Goal: Task Accomplishment & Management: Manage account settings

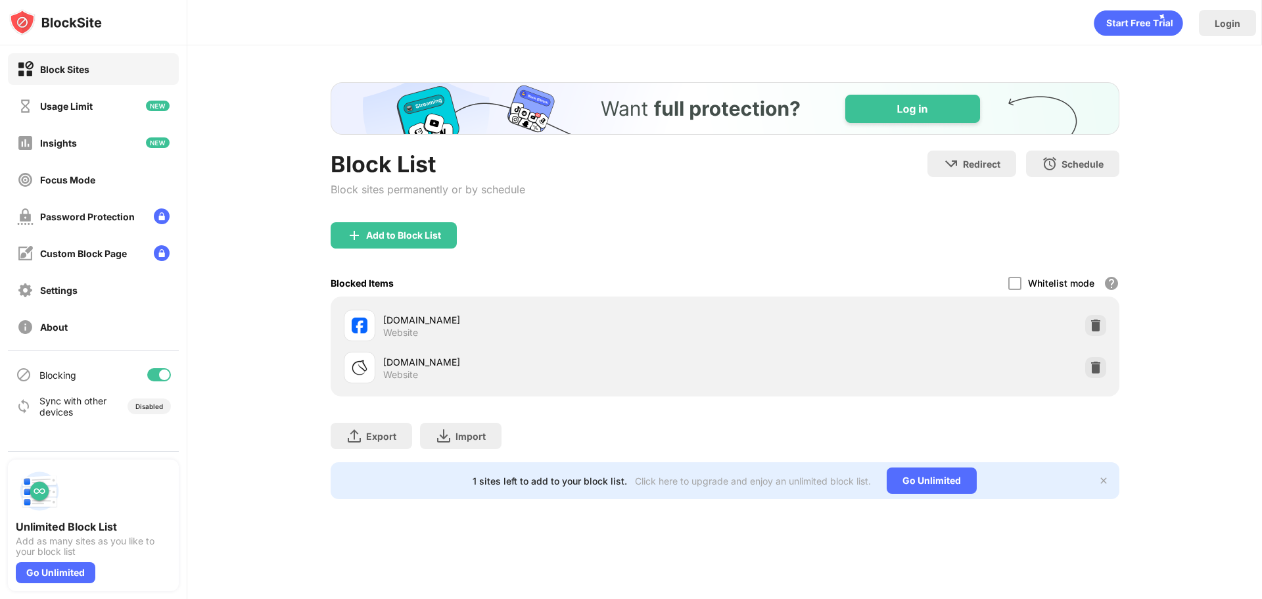
click at [400, 221] on div "Block List Block sites permanently or by schedule" at bounding box center [428, 187] width 195 height 72
click at [399, 230] on div "Add to Block List" at bounding box center [403, 235] width 75 height 11
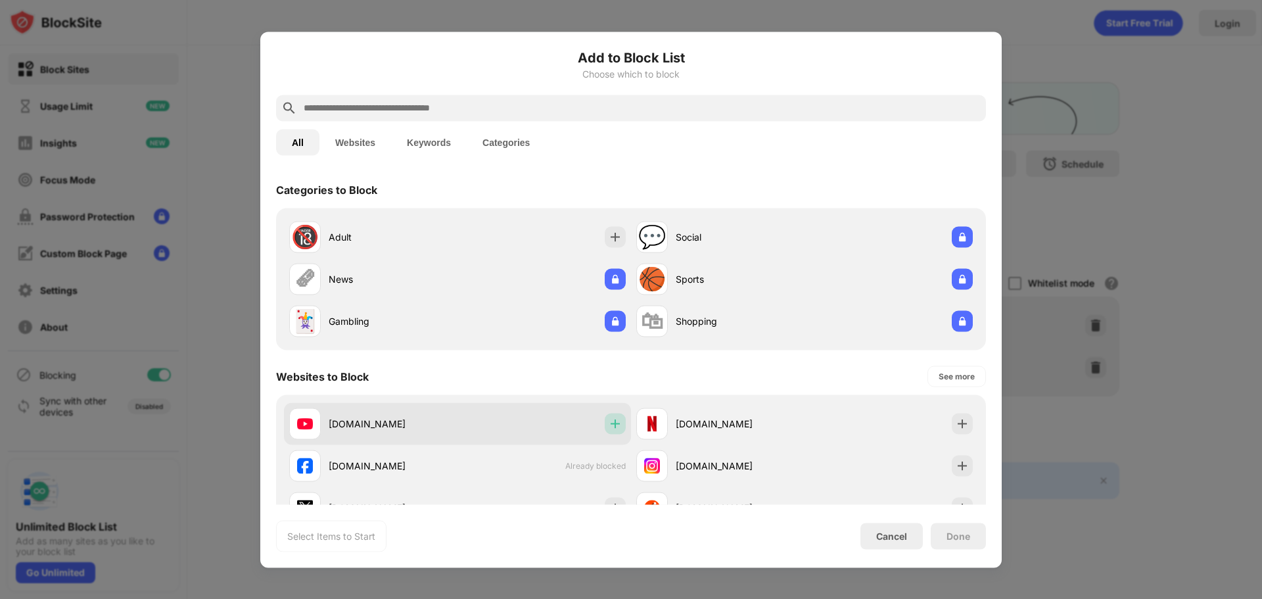
click at [605, 425] on div at bounding box center [615, 423] width 21 height 21
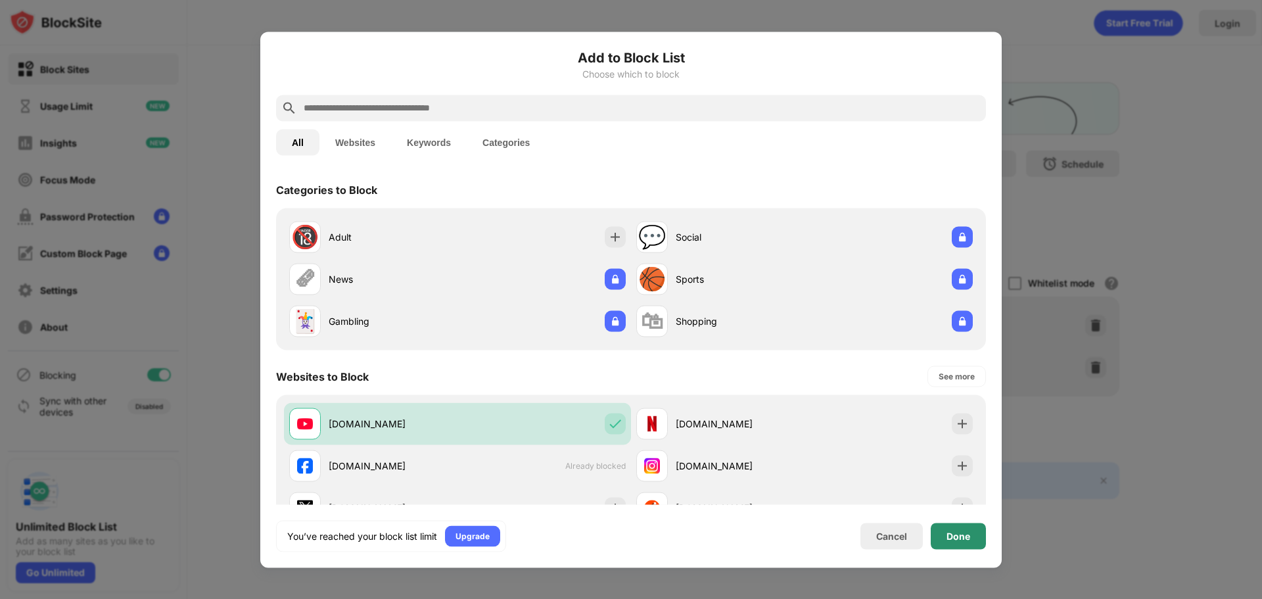
click at [957, 527] on div "Done" at bounding box center [958, 536] width 55 height 26
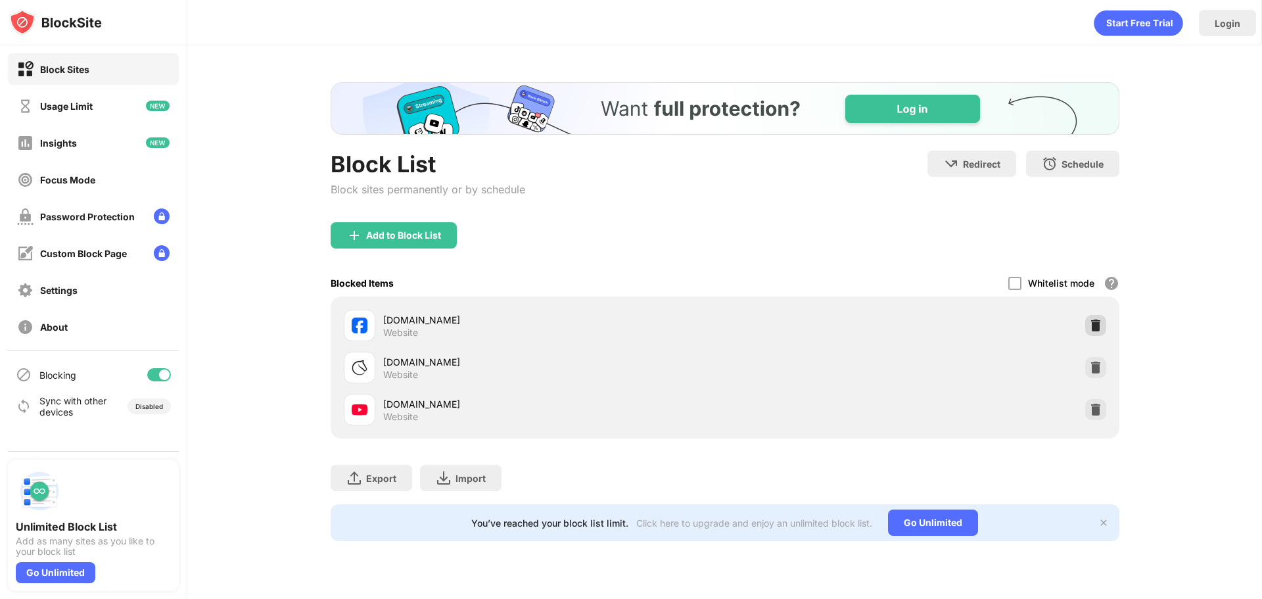
click at [1089, 325] on img at bounding box center [1095, 325] width 13 height 13
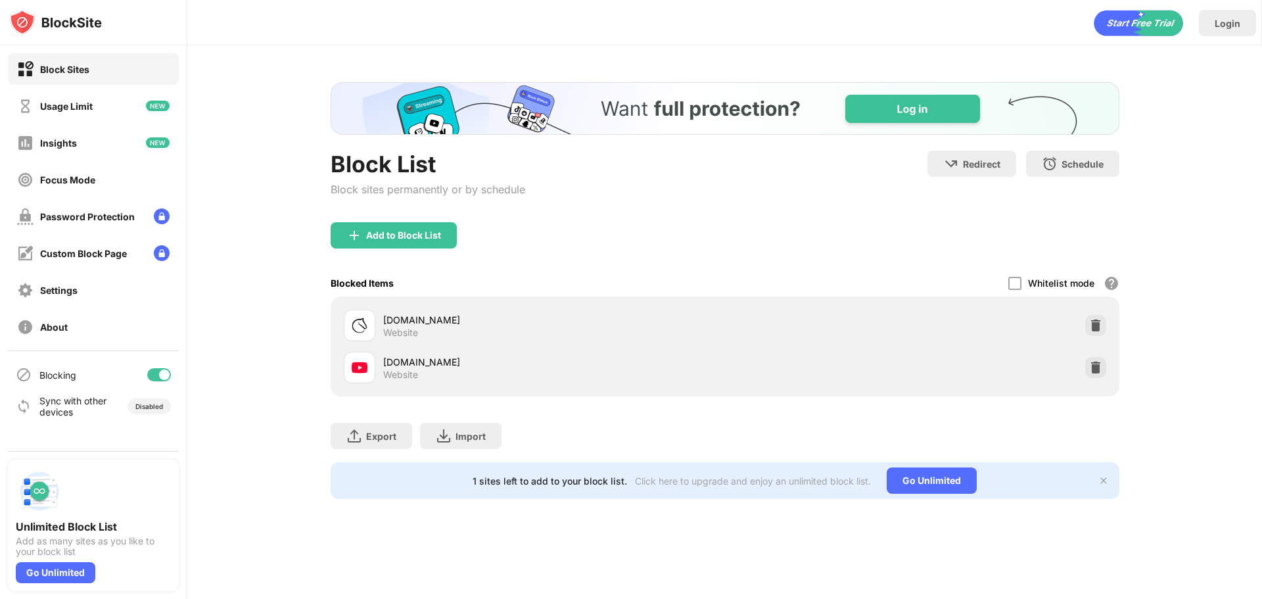
click at [425, 248] on div "Add to Block List" at bounding box center [394, 235] width 126 height 26
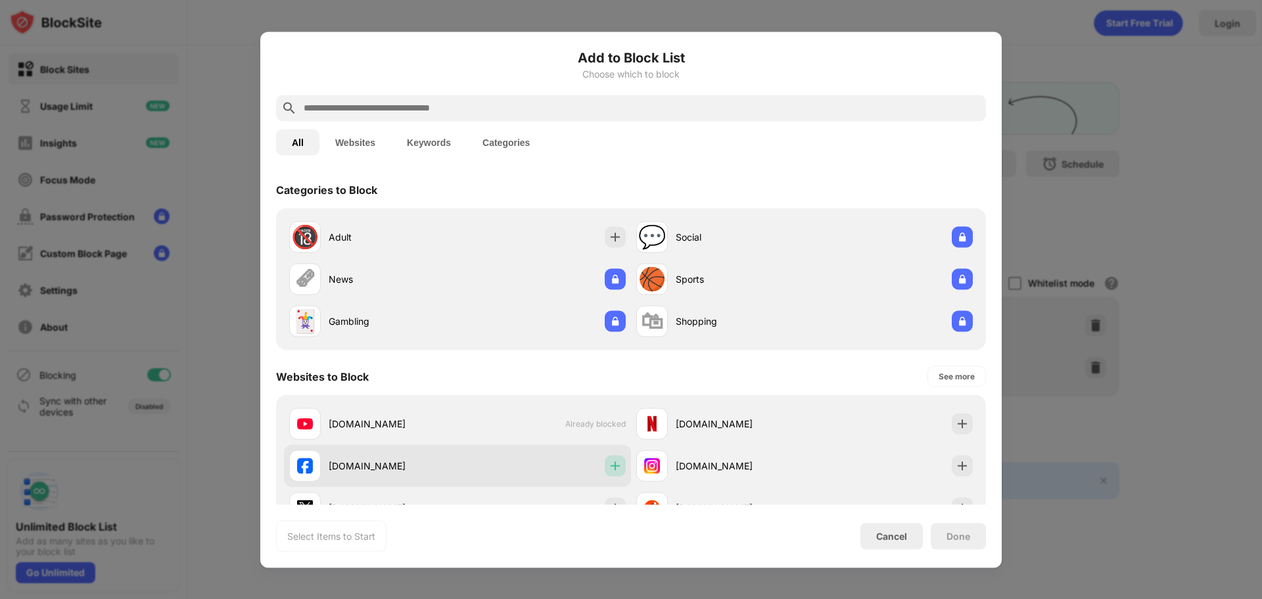
click at [612, 471] on img at bounding box center [615, 465] width 13 height 13
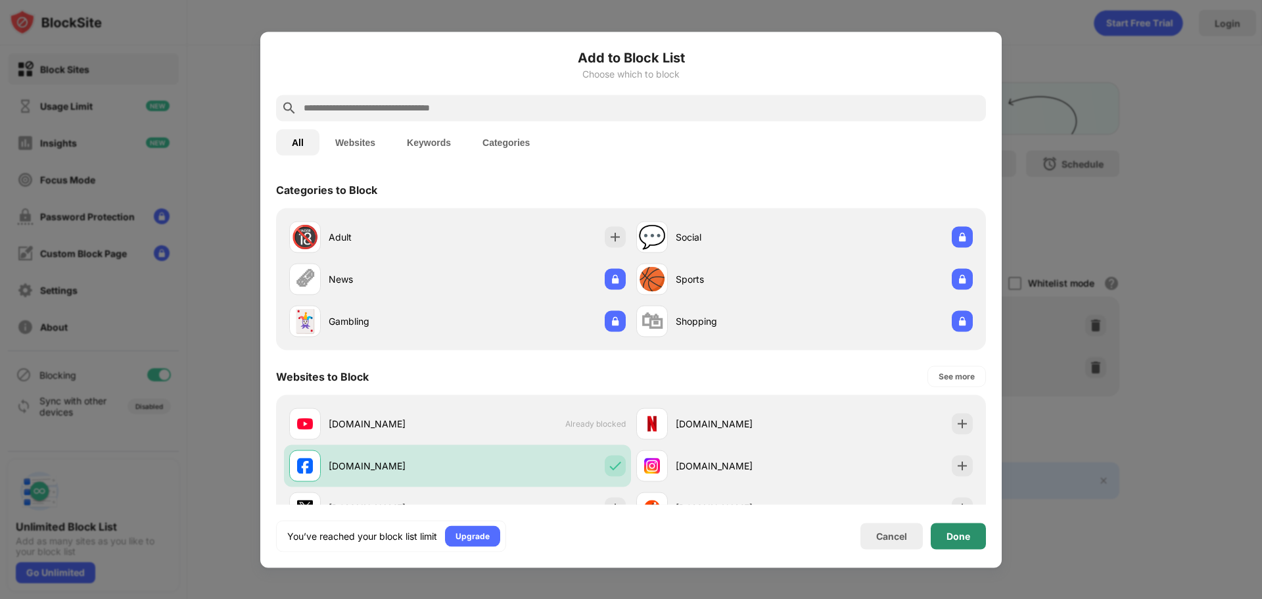
click at [945, 531] on div "Done" at bounding box center [958, 536] width 55 height 26
